Goal: Task Accomplishment & Management: Manage account settings

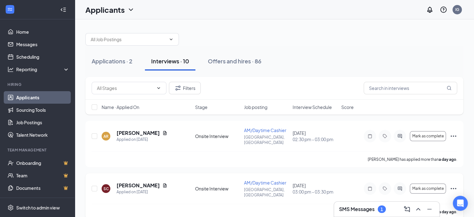
click at [196, 184] on div "SC [PERSON_NAME] Applied on [DATE] Onsite Interview AM/Daytime [PERSON_NAME][GE…" at bounding box center [274, 191] width 365 height 24
click at [260, 179] on span "AM/Daytime Cashier" at bounding box center [265, 182] width 42 height 6
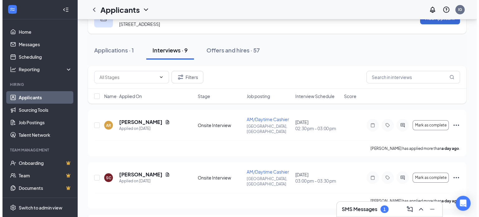
scroll to position [25, 0]
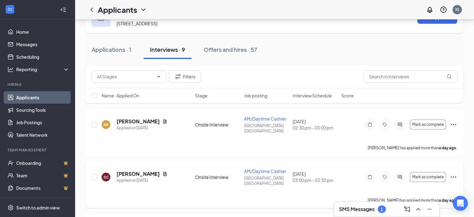
click at [274, 179] on div "SC [PERSON_NAME] Applied on [DATE] Onsite Interview AM/Daytime [PERSON_NAME][GE…" at bounding box center [274, 180] width 365 height 24
click at [267, 168] on span "AM/Daytime Cashier" at bounding box center [265, 171] width 42 height 6
click at [148, 170] on h5 "[PERSON_NAME]" at bounding box center [138, 173] width 43 height 7
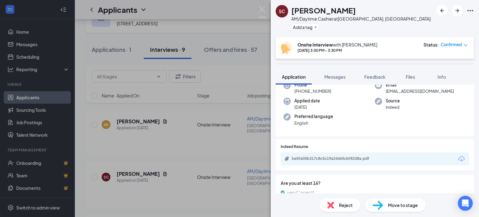
scroll to position [42, 0]
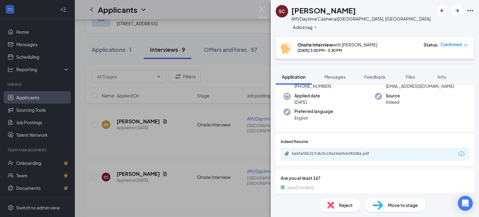
click at [382, 154] on div "be5fa05b317c8c5c19a24465cbf8248a.pdf" at bounding box center [334, 153] width 101 height 5
